Goal: Find specific page/section: Find specific page/section

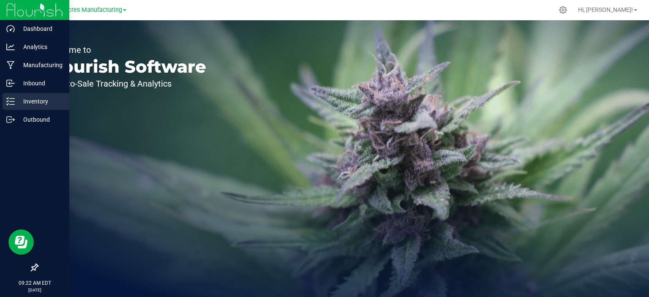
click at [17, 103] on p "Inventory" at bounding box center [40, 101] width 51 height 10
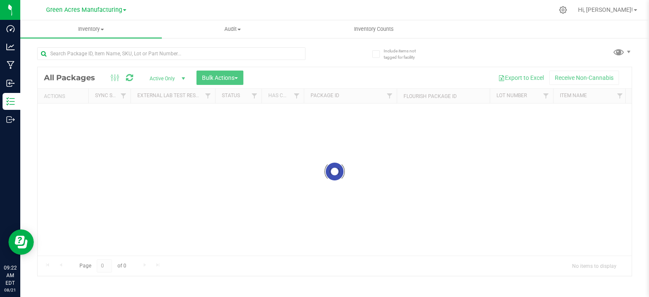
click at [315, 145] on div at bounding box center [335, 171] width 594 height 209
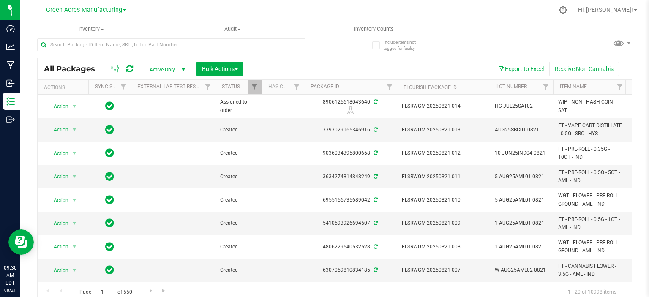
scroll to position [14, 0]
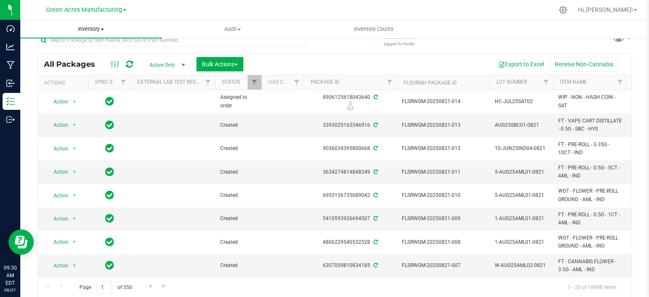
click at [85, 20] on uib-tab-heading "Inventory All packages All inventory Waste log Create inventory" at bounding box center [91, 29] width 142 height 18
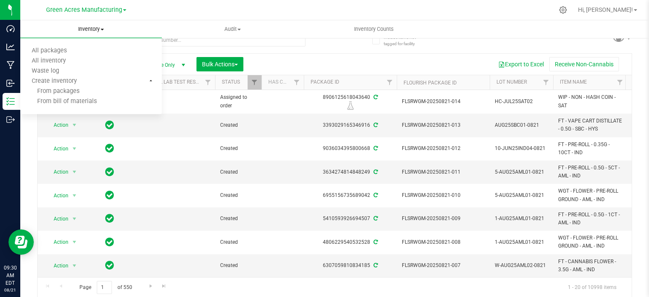
click at [85, 24] on uib-tab-heading "Inventory All packages All inventory Waste log Create inventory From packages F…" at bounding box center [91, 29] width 142 height 18
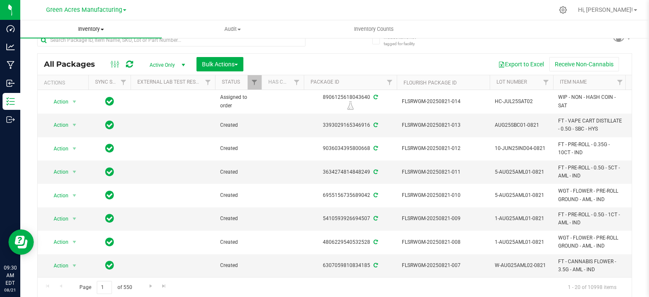
click at [84, 30] on span "Inventory" at bounding box center [91, 29] width 142 height 8
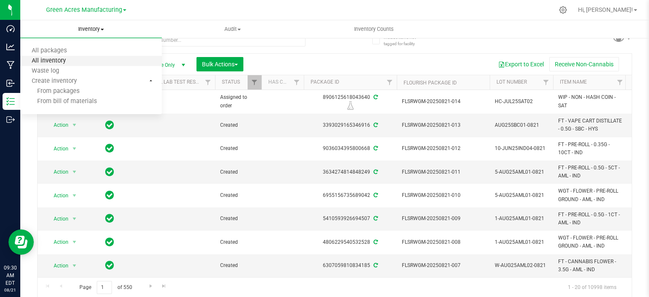
click at [74, 60] on span "All inventory" at bounding box center [48, 60] width 57 height 7
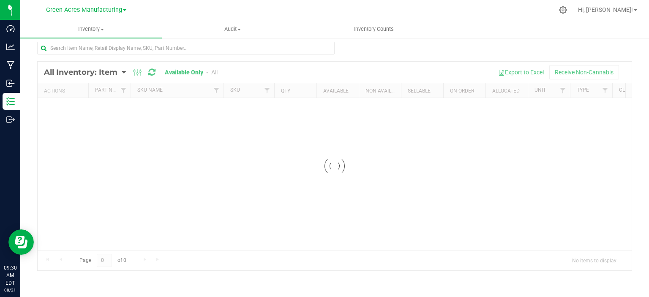
scroll to position [4, 0]
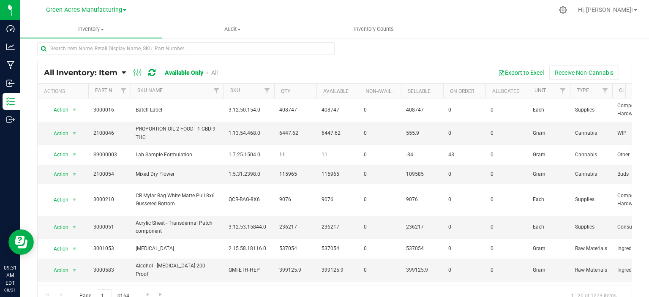
scroll to position [12, 0]
